Goal: Transaction & Acquisition: Subscribe to service/newsletter

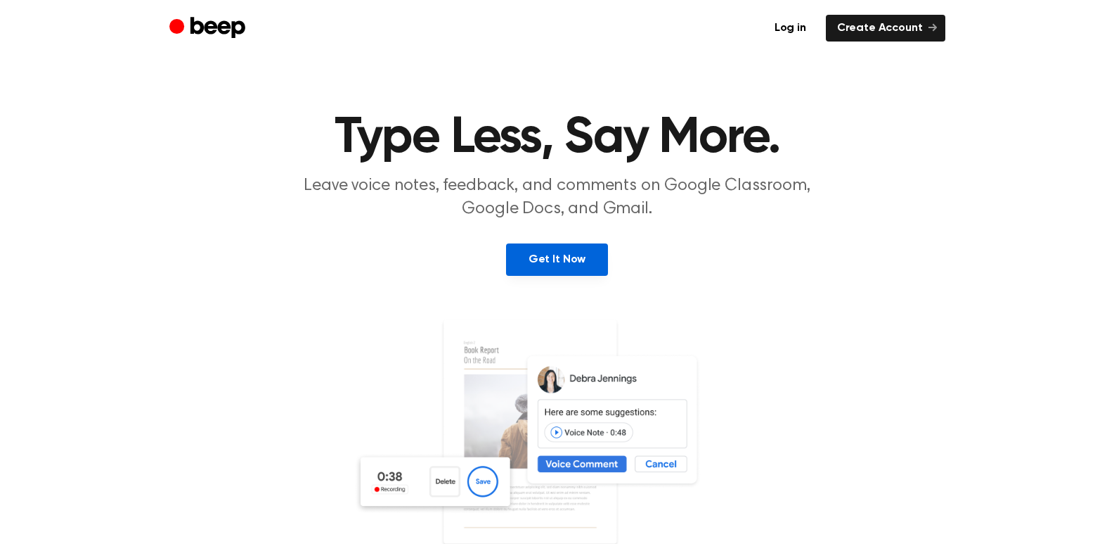
click at [520, 263] on link "Get It Now" at bounding box center [557, 259] width 102 height 32
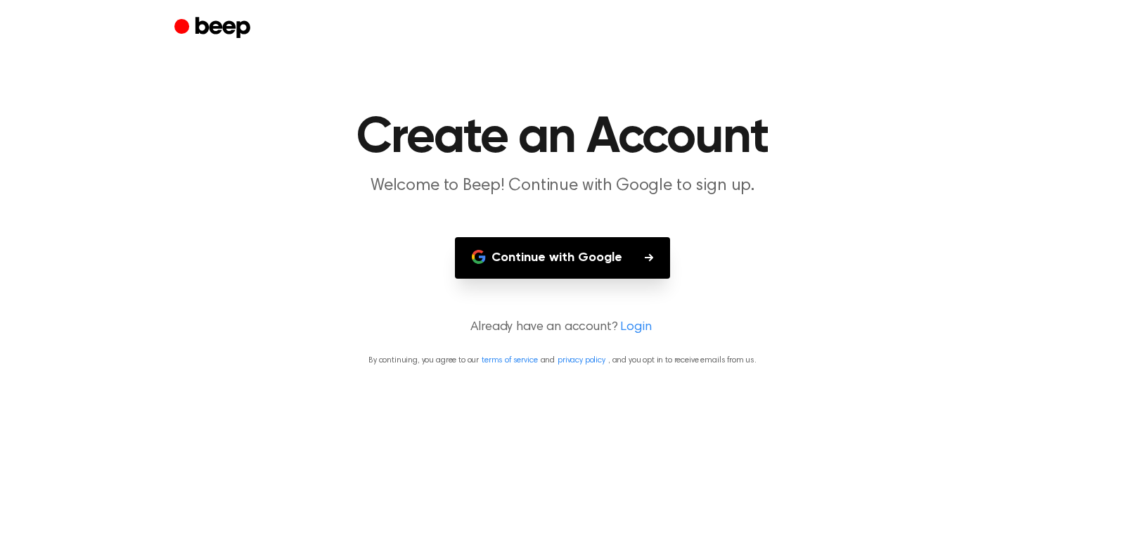
click at [531, 256] on button "Continue with Google" at bounding box center [562, 257] width 215 height 41
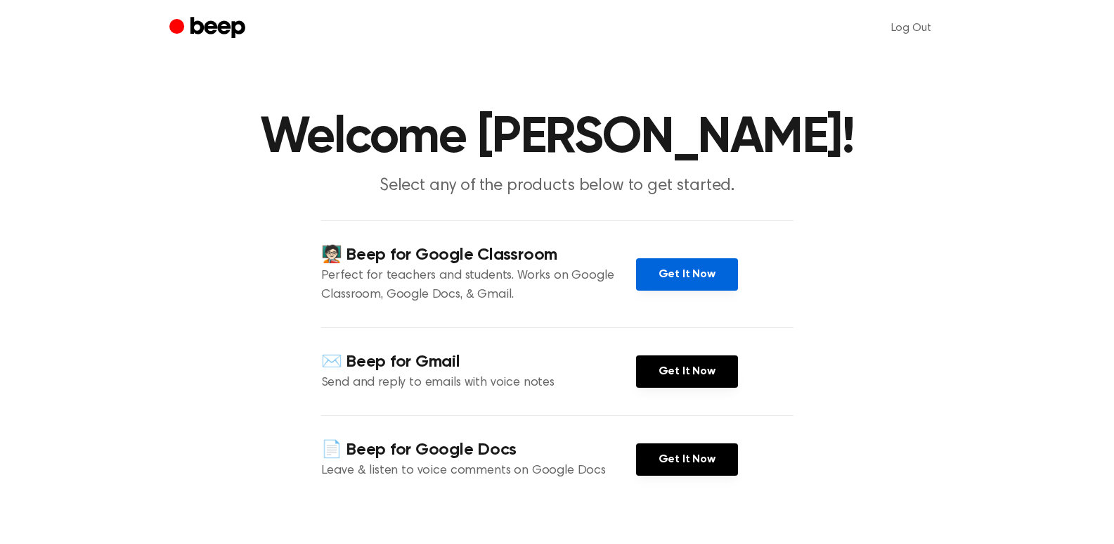
click at [684, 281] on link "Get It Now" at bounding box center [687, 274] width 102 height 32
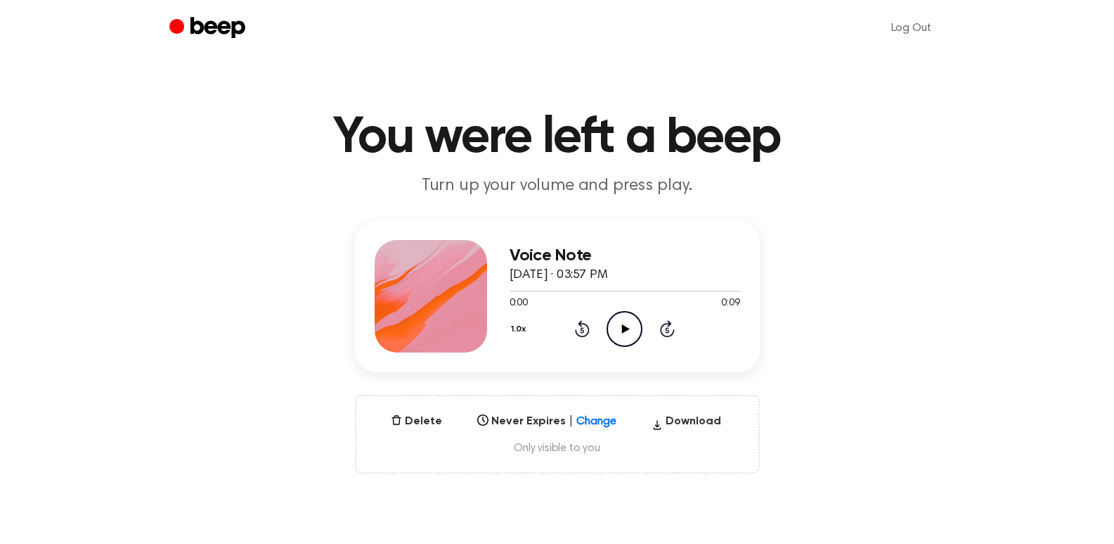
click at [624, 329] on icon at bounding box center [626, 328] width 8 height 9
click at [433, 418] on button "Delete" at bounding box center [416, 421] width 63 height 17
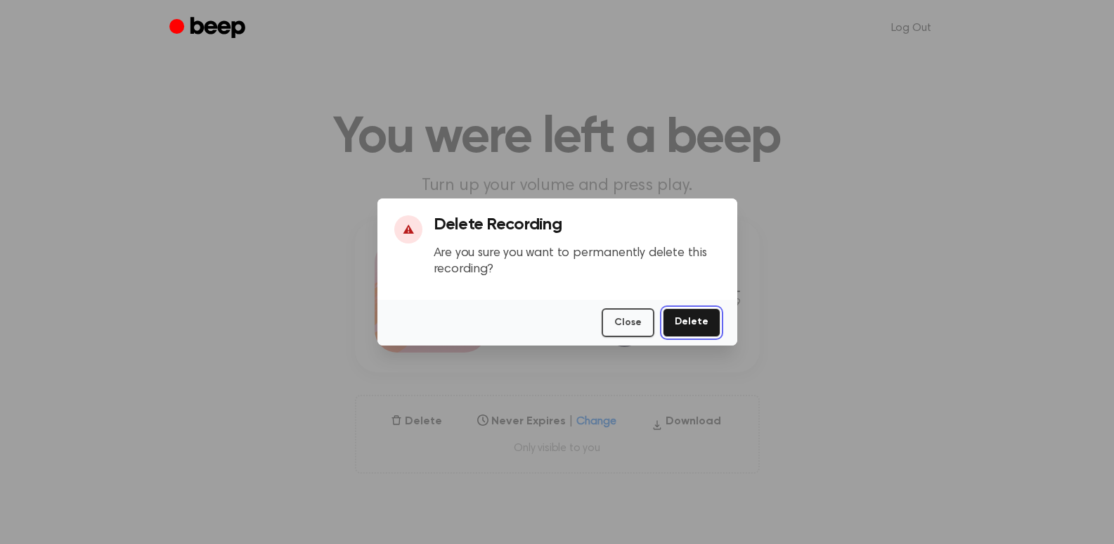
click at [692, 311] on button "Delete" at bounding box center [692, 322] width 58 height 29
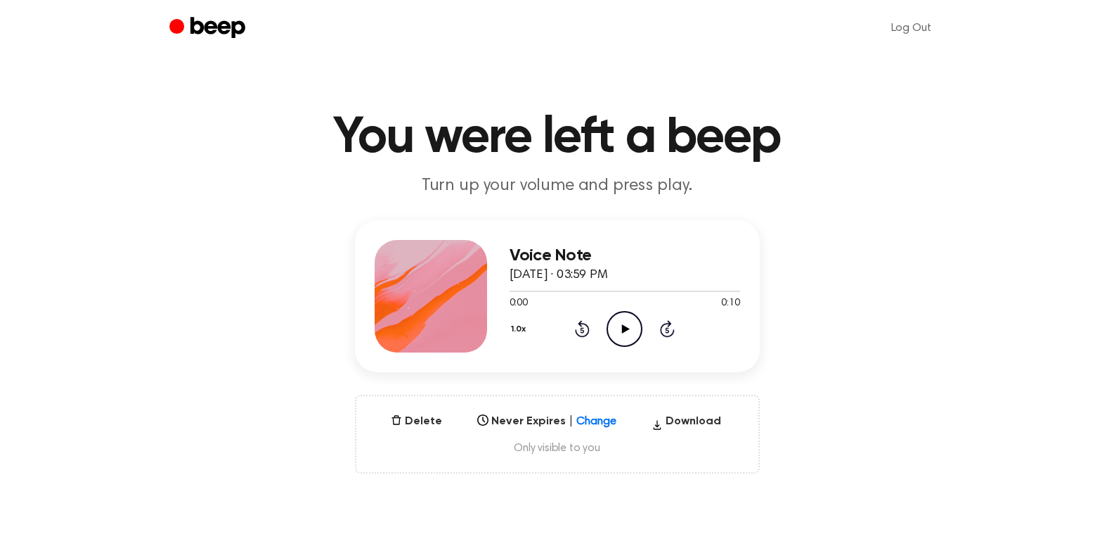
click at [617, 332] on icon "Play Audio" at bounding box center [625, 329] width 36 height 36
click at [410, 423] on button "Delete" at bounding box center [416, 421] width 63 height 17
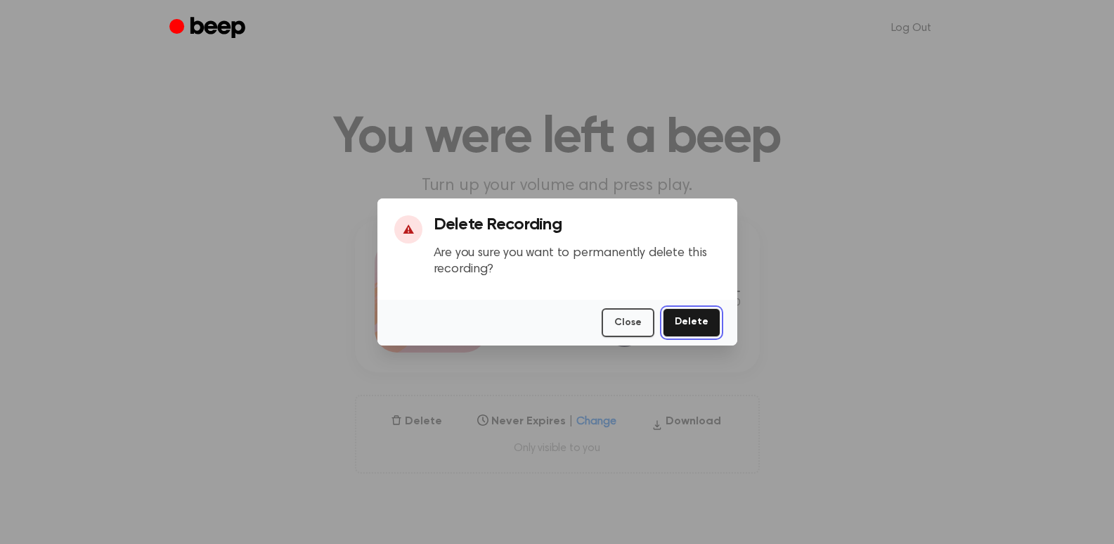
click at [689, 312] on button "Delete" at bounding box center [692, 322] width 58 height 29
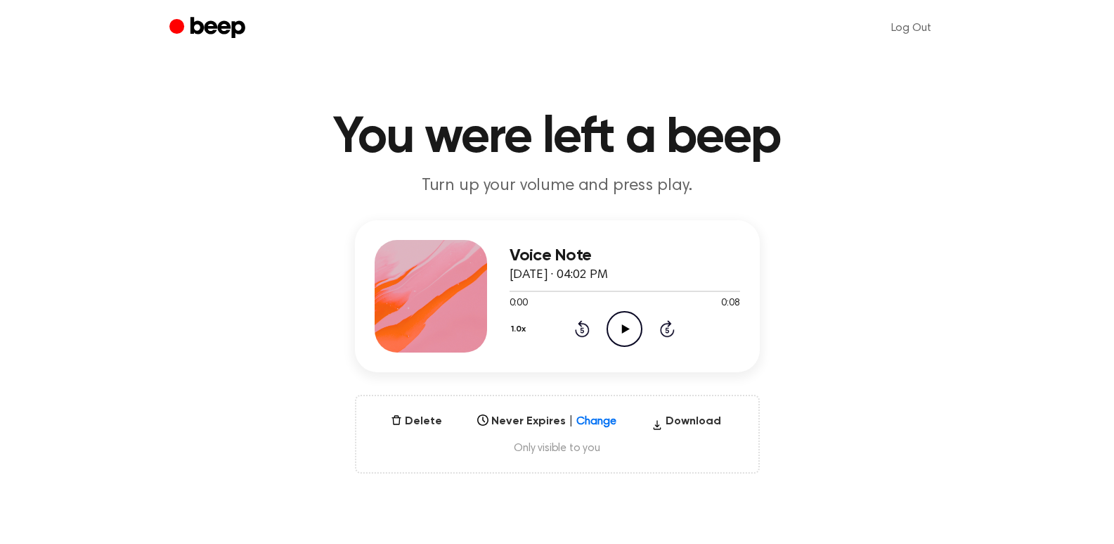
click at [624, 328] on icon at bounding box center [626, 328] width 8 height 9
click at [631, 319] on icon "Play Audio" at bounding box center [625, 329] width 36 height 36
click at [631, 325] on icon "Play Audio" at bounding box center [625, 329] width 36 height 36
drag, startPoint x: 0, startPoint y: 0, endPoint x: 622, endPoint y: 330, distance: 703.6
click at [622, 330] on icon "Play Audio" at bounding box center [625, 329] width 36 height 36
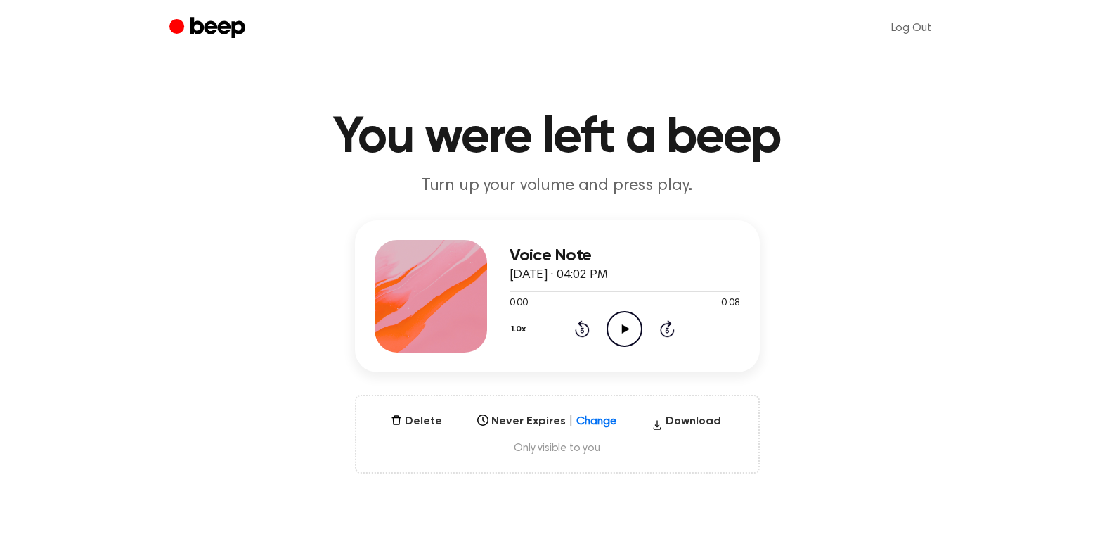
click at [626, 335] on icon "Play Audio" at bounding box center [625, 329] width 36 height 36
click at [418, 415] on button "Delete" at bounding box center [416, 421] width 63 height 17
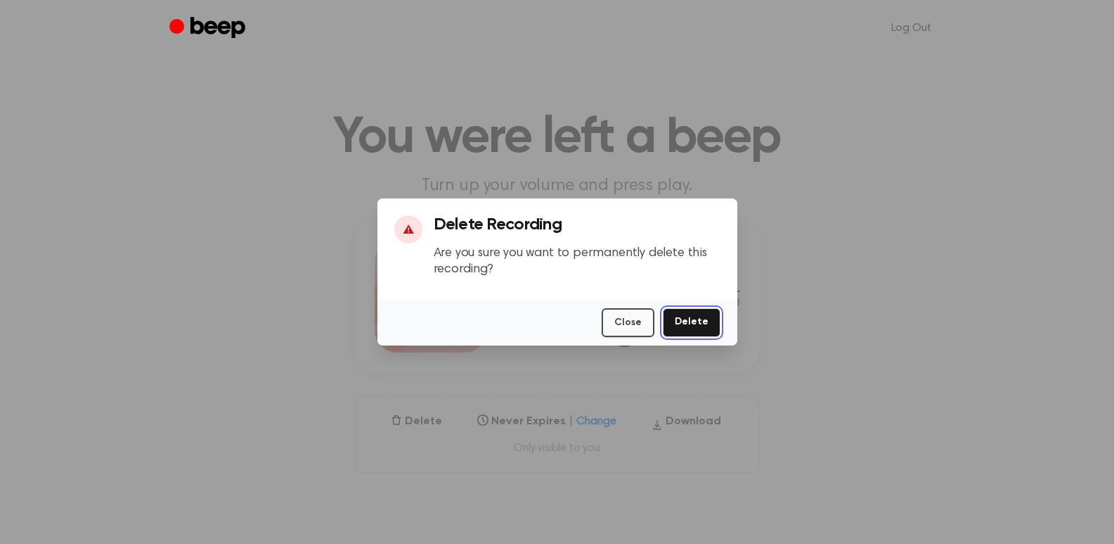
click at [690, 329] on button "Delete" at bounding box center [692, 322] width 58 height 29
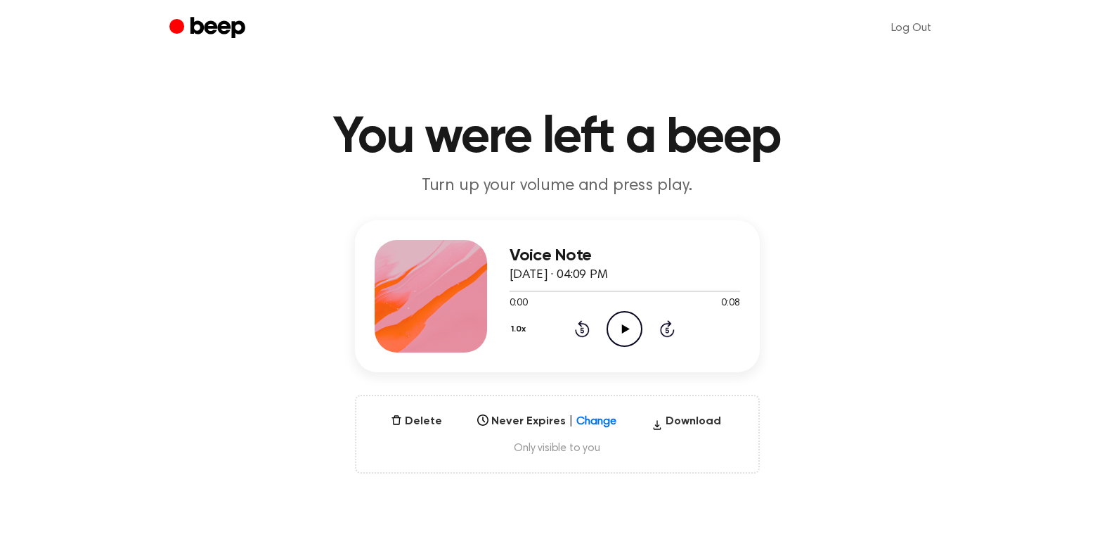
click at [626, 329] on icon at bounding box center [626, 328] width 8 height 9
click at [446, 423] on div "Delete Never Expires | Change Select... Download Only visible to you" at bounding box center [557, 433] width 405 height 79
click at [425, 424] on button "Delete" at bounding box center [416, 421] width 63 height 17
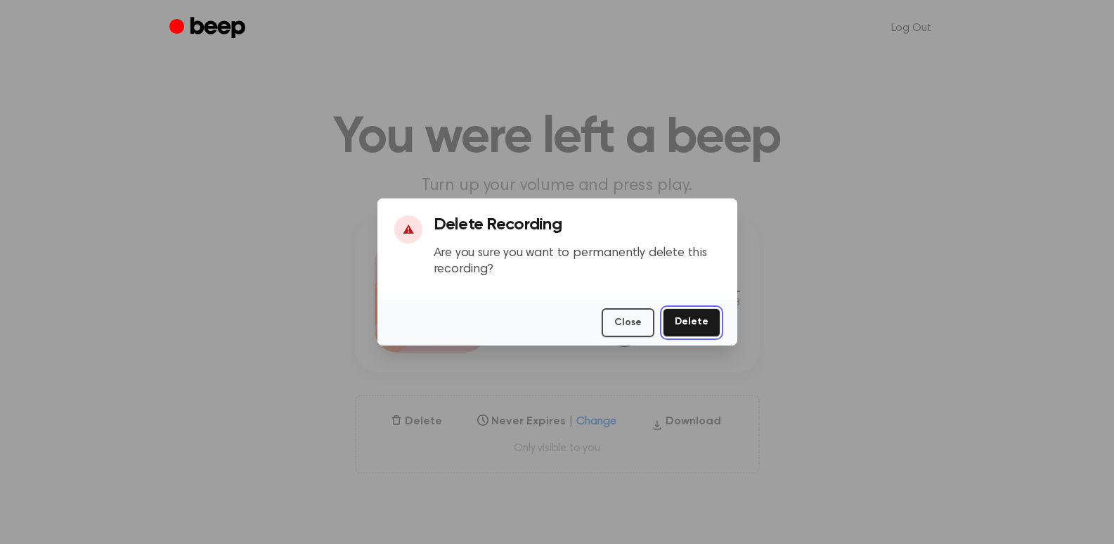
click at [685, 322] on button "Delete" at bounding box center [692, 322] width 58 height 29
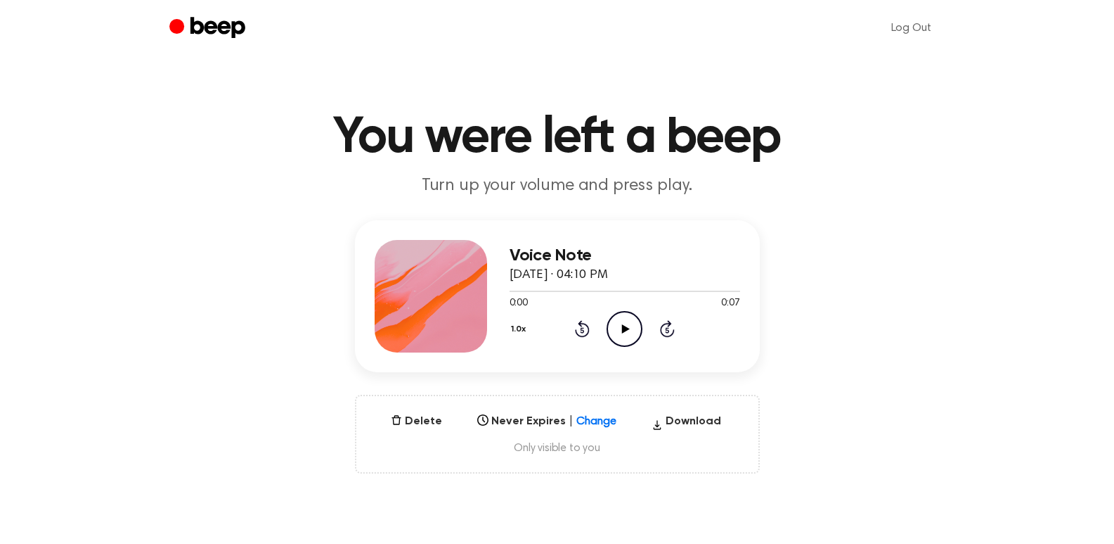
click at [617, 330] on icon "Play Audio" at bounding box center [625, 329] width 36 height 36
click at [432, 413] on button "Delete" at bounding box center [416, 421] width 63 height 17
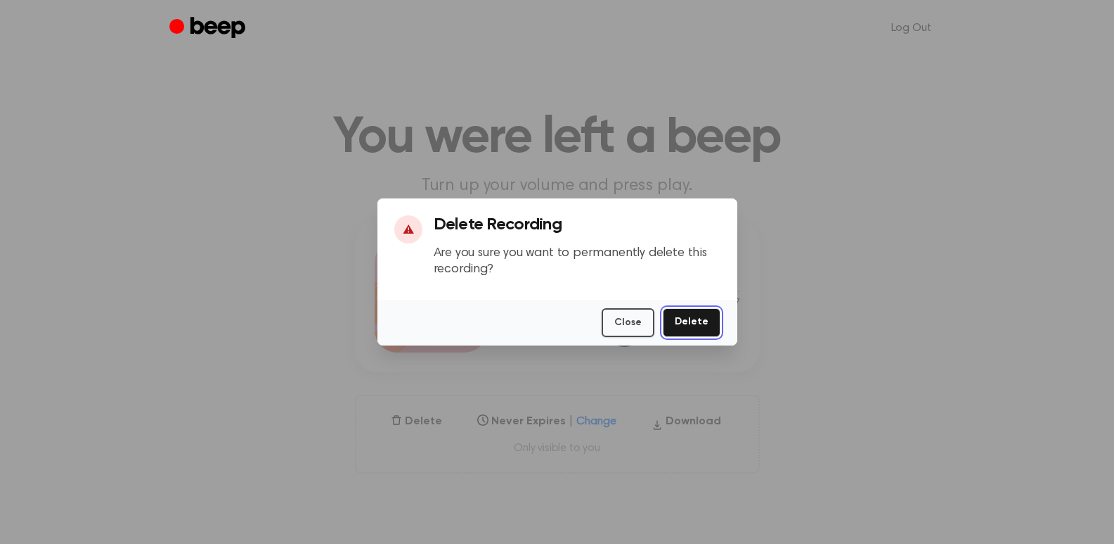
click at [696, 321] on button "Delete" at bounding box center [692, 322] width 58 height 29
